Goal: Transaction & Acquisition: Purchase product/service

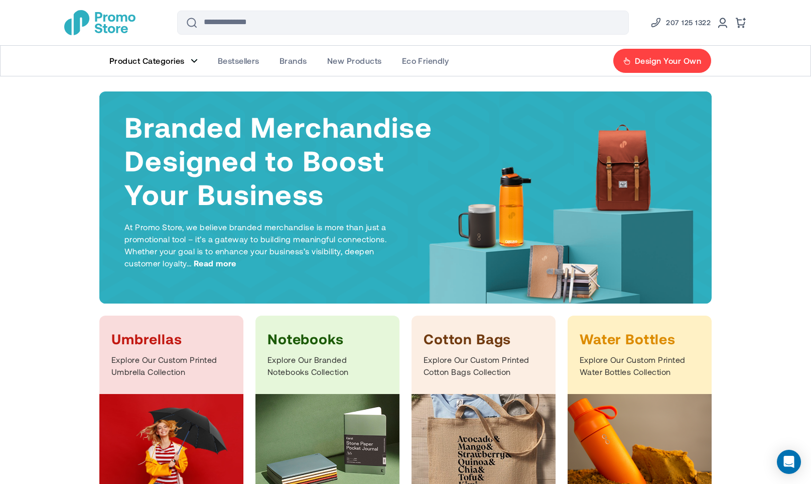
click at [187, 60] on link "Product Categories" at bounding box center [153, 61] width 108 height 30
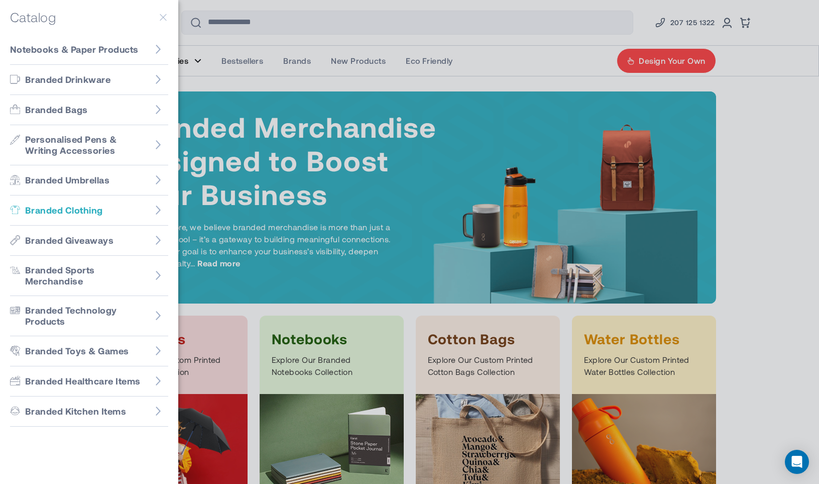
click at [89, 213] on span "Branded Clothing" at bounding box center [64, 210] width 78 height 12
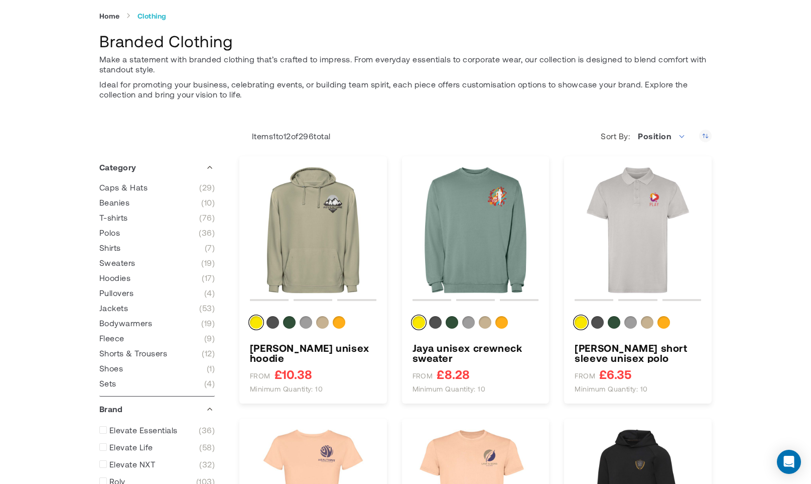
scroll to position [84, 0]
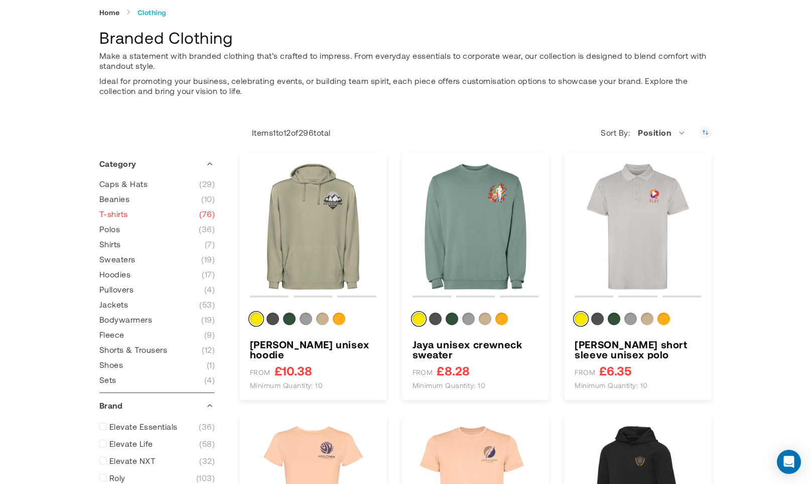
click at [131, 216] on link "T-shirts 76 items" at bounding box center [156, 214] width 115 height 10
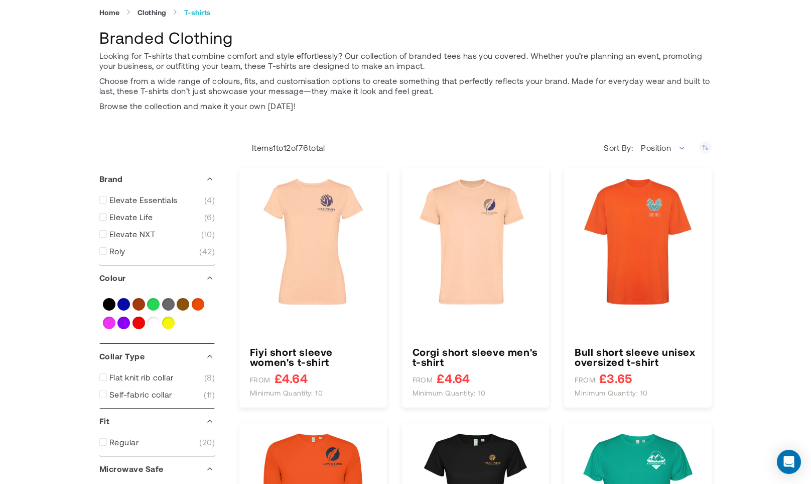
type input "****"
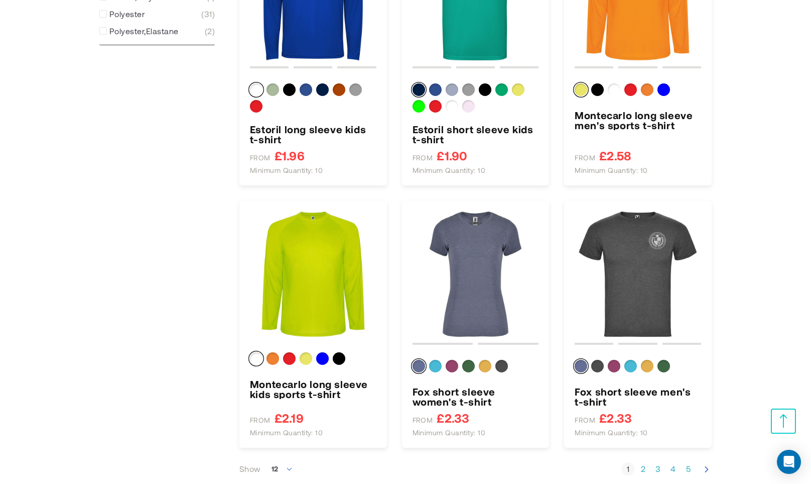
scroll to position [660, 0]
